Goal: Check status: Check status

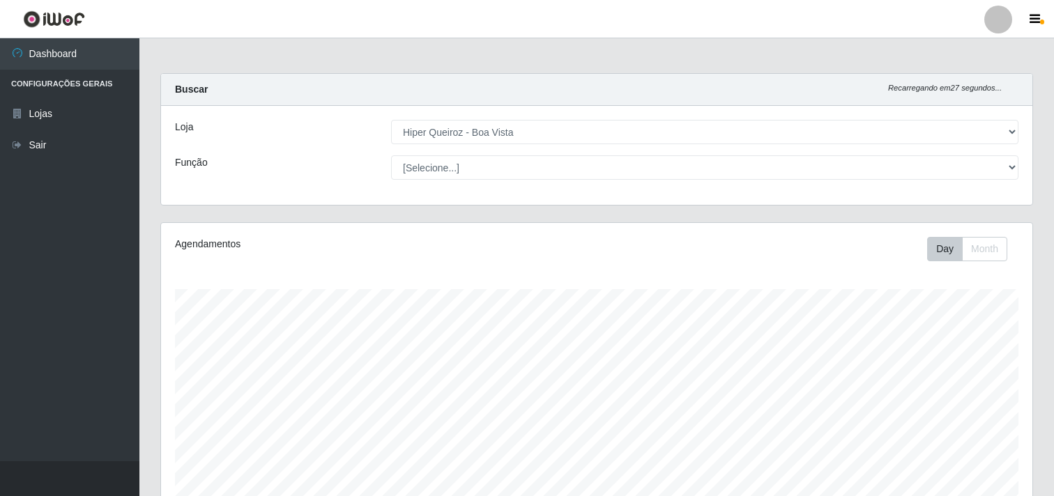
select select "514"
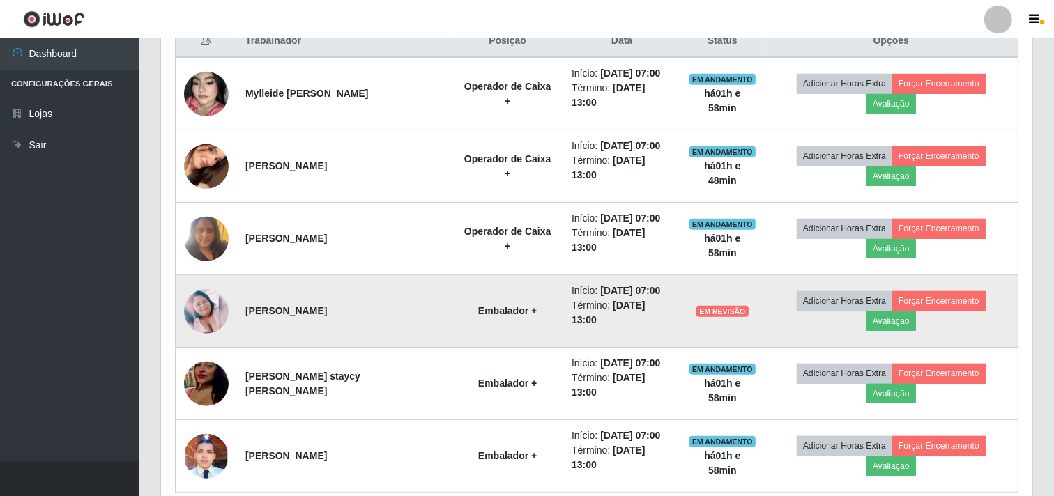
scroll to position [289, 871]
click at [716, 306] on span "EM REVISÃO" at bounding box center [722, 311] width 52 height 11
click at [310, 305] on strong "[PERSON_NAME]" at bounding box center [286, 310] width 82 height 11
click at [479, 293] on td "Embalador +" at bounding box center [508, 311] width 112 height 72
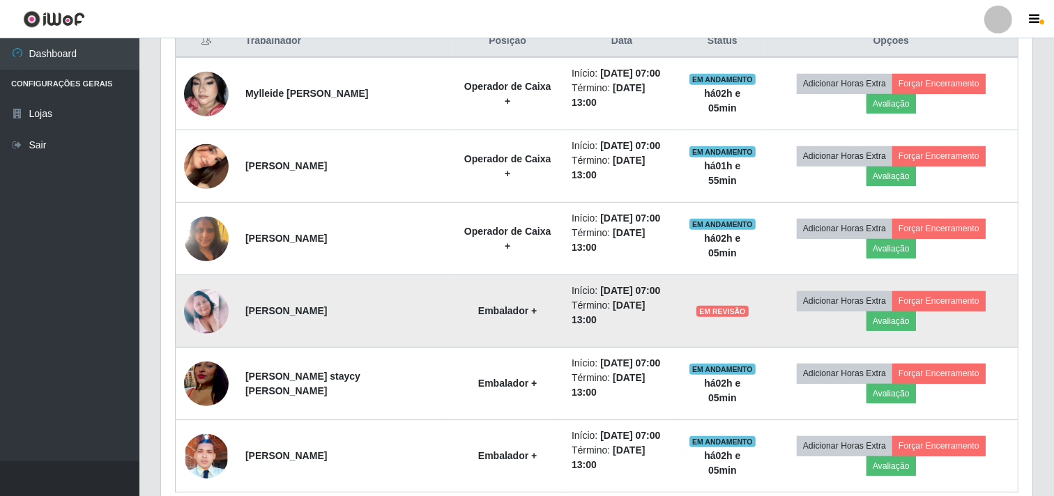
click at [716, 306] on span "EM REVISÃO" at bounding box center [722, 311] width 52 height 11
drag, startPoint x: 700, startPoint y: 266, endPoint x: 718, endPoint y: 284, distance: 25.6
click at [718, 284] on td "EM REVISÃO" at bounding box center [722, 311] width 84 height 72
click at [728, 306] on span "EM REVISÃO" at bounding box center [722, 311] width 52 height 11
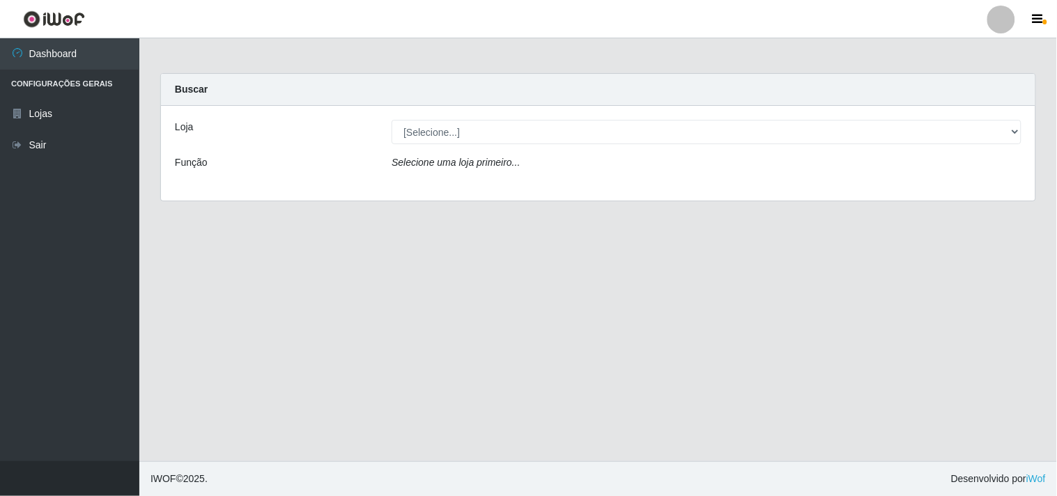
drag, startPoint x: 415, startPoint y: 122, endPoint x: 255, endPoint y: 254, distance: 207.5
drag, startPoint x: 255, startPoint y: 254, endPoint x: 710, endPoint y: 196, distance: 458.2
drag, startPoint x: 710, startPoint y: 196, endPoint x: 441, endPoint y: 159, distance: 271.6
drag, startPoint x: 441, startPoint y: 159, endPoint x: 405, endPoint y: 199, distance: 53.8
click at [405, 199] on div "Loja [Selecione...] Hiper Queiroz - Boa Vista Função Selecione uma loja primeir…" at bounding box center [598, 153] width 875 height 95
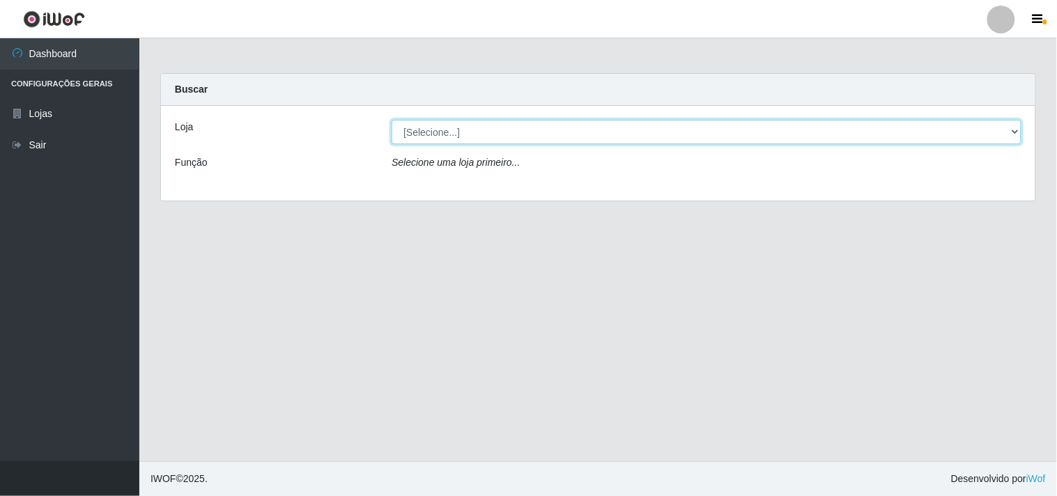
click at [443, 128] on select "[Selecione...] Hiper Queiroz - Boa Vista" at bounding box center [707, 132] width 630 height 24
select select "514"
click at [392, 120] on select "[Selecione...] Hiper Queiroz - Boa Vista" at bounding box center [707, 132] width 630 height 24
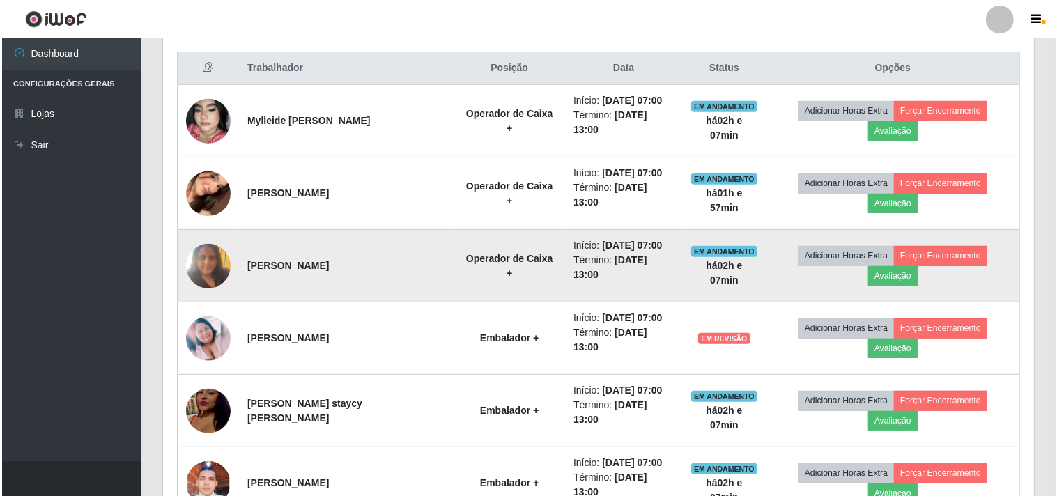
scroll to position [553, 0]
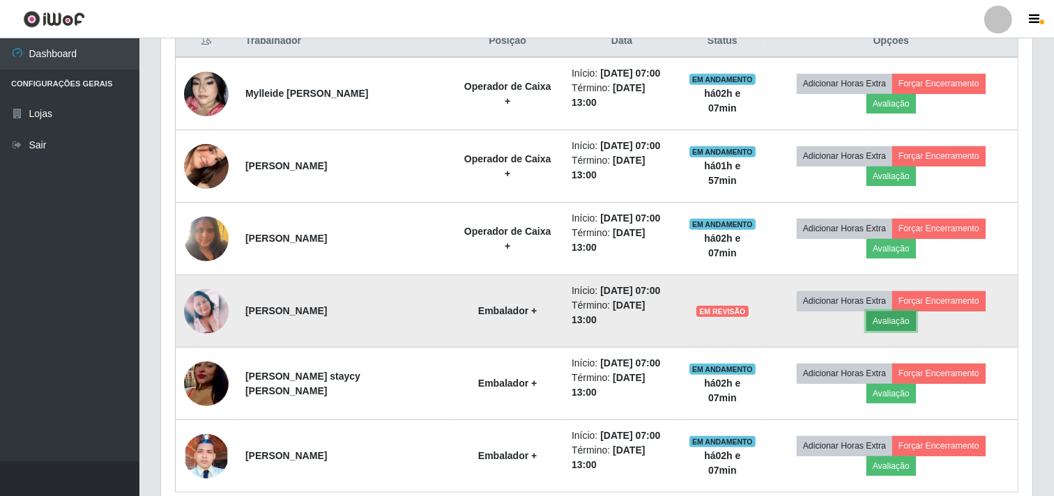
click at [916, 312] on button "Avaliação" at bounding box center [890, 322] width 49 height 20
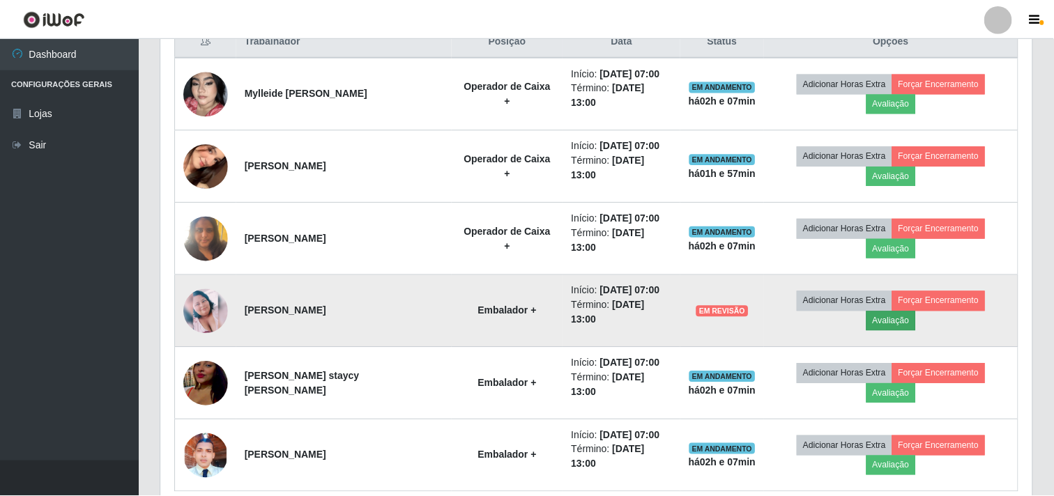
scroll to position [289, 862]
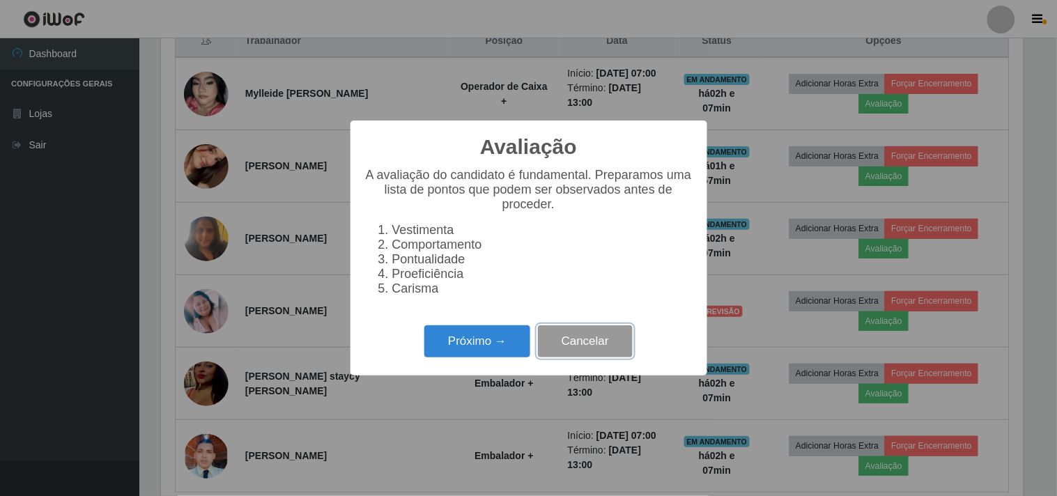
click at [576, 347] on button "Cancelar" at bounding box center [585, 342] width 95 height 33
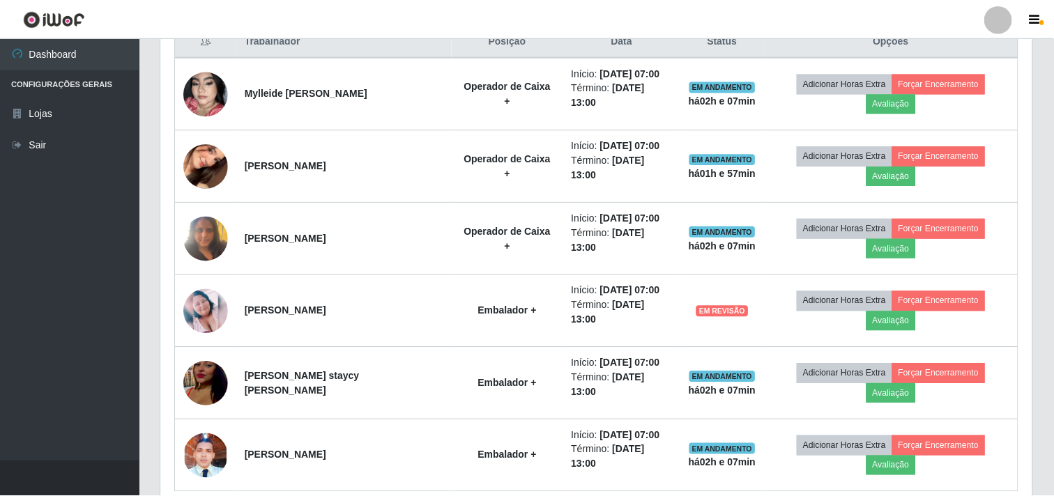
scroll to position [289, 871]
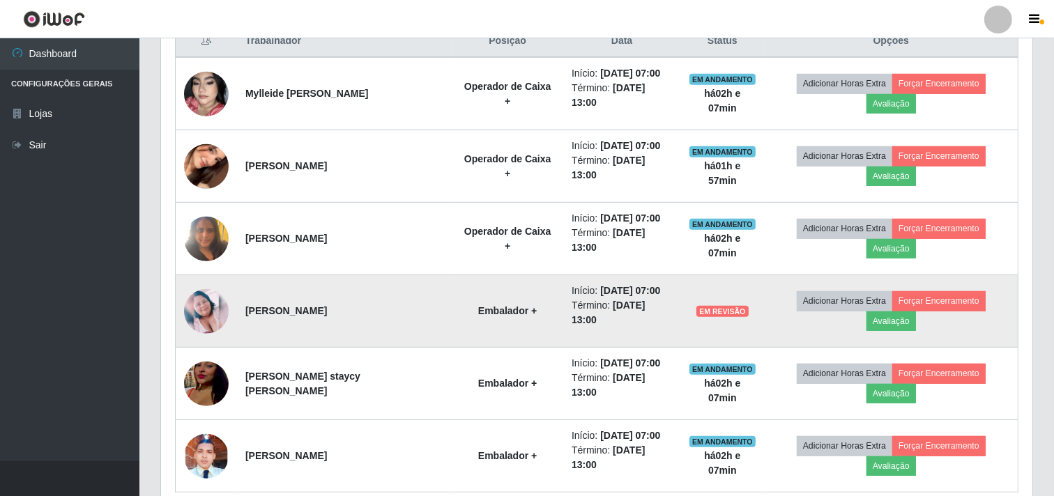
click at [482, 305] on strong "Embalador +" at bounding box center [507, 310] width 59 height 11
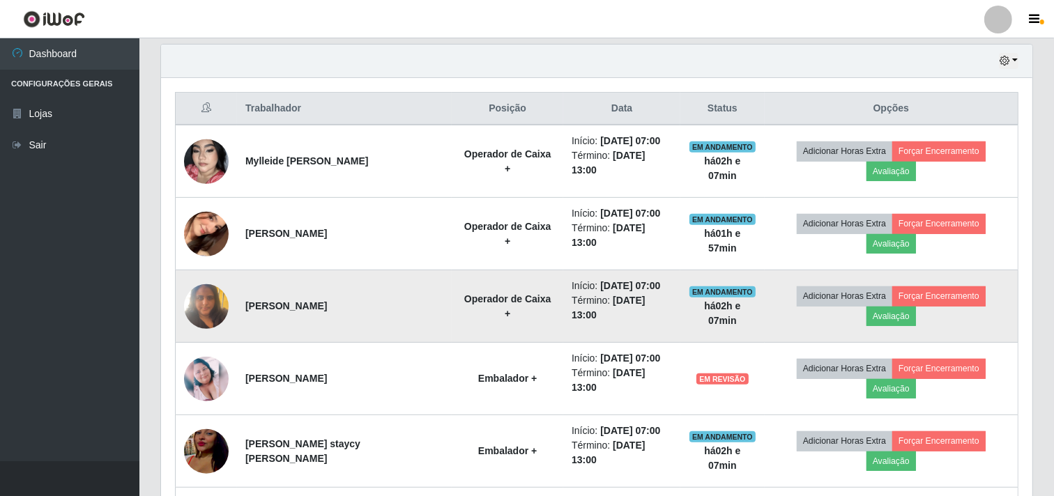
scroll to position [553, 0]
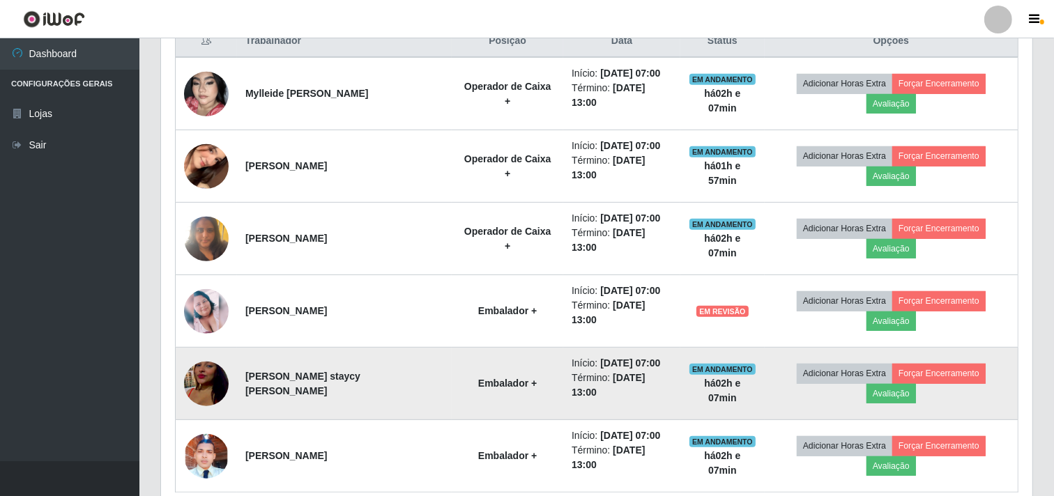
drag, startPoint x: 711, startPoint y: 268, endPoint x: 425, endPoint y: 360, distance: 300.0
click at [452, 360] on td "Embalador +" at bounding box center [508, 384] width 112 height 72
